Goal: Transaction & Acquisition: Obtain resource

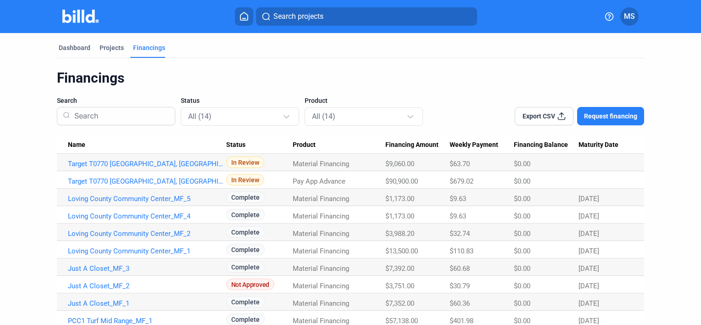
click at [605, 114] on span "Request financing" at bounding box center [610, 115] width 53 height 9
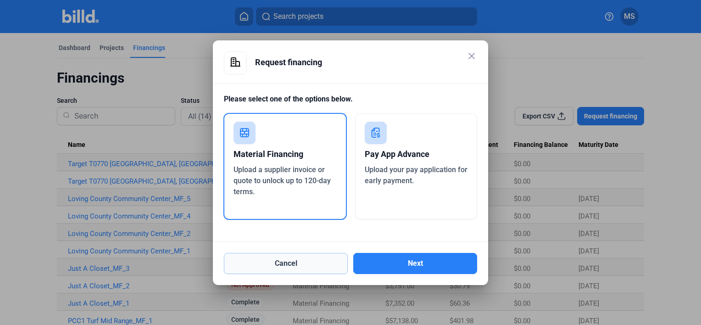
click at [273, 271] on button "Cancel" at bounding box center [286, 263] width 124 height 21
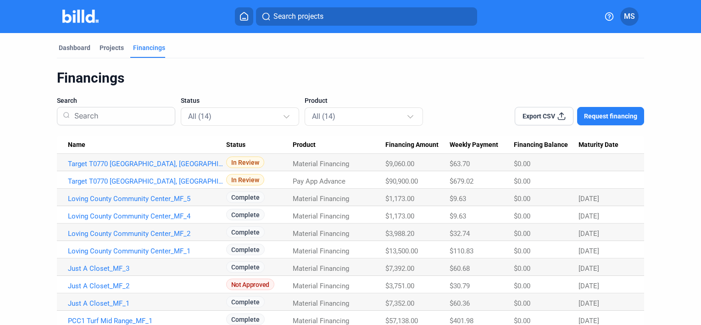
click at [246, 13] on icon at bounding box center [243, 16] width 9 height 9
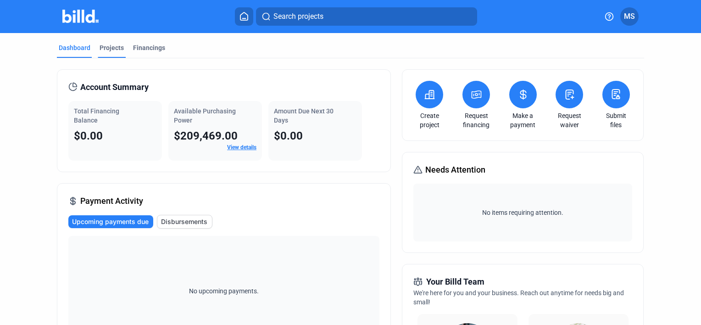
click at [111, 43] on div "Projects" at bounding box center [112, 47] width 24 height 9
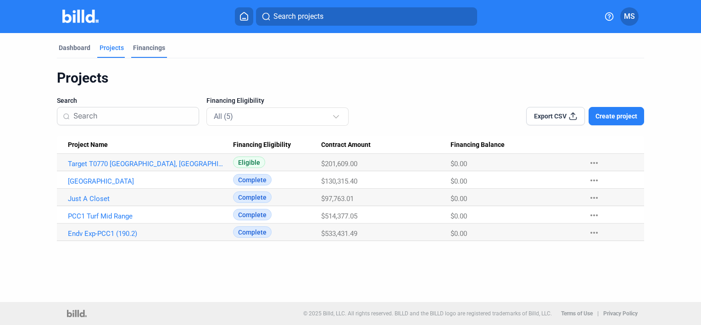
click at [148, 46] on div "Financings" at bounding box center [149, 47] width 32 height 9
